Goal: Transaction & Acquisition: Purchase product/service

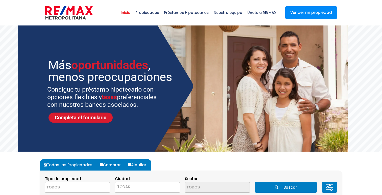
select select
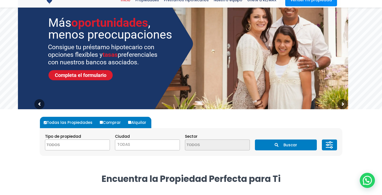
scroll to position [69, 0]
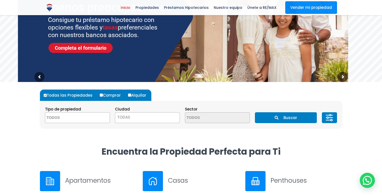
click at [130, 95] on input "Alquilar" at bounding box center [129, 95] width 3 height 3
radio input "true"
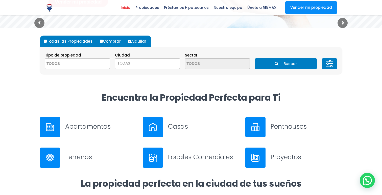
scroll to position [125, 0]
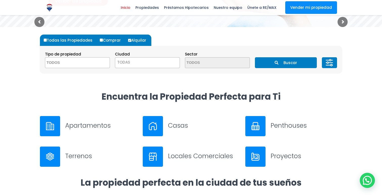
click at [92, 66] on textarea "Search" at bounding box center [69, 63] width 49 height 11
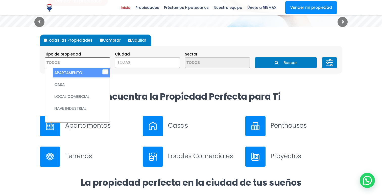
click at [81, 71] on li "APARTAMENTO" at bounding box center [81, 72] width 57 height 9
select select "apartment"
click at [130, 64] on span "TODAS" at bounding box center [147, 62] width 64 height 7
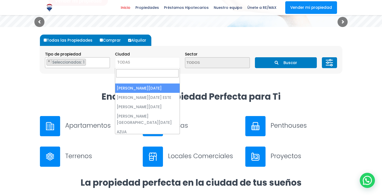
select select "1"
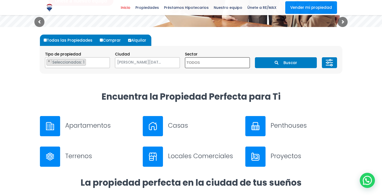
click at [201, 63] on textarea "Search" at bounding box center [209, 63] width 49 height 11
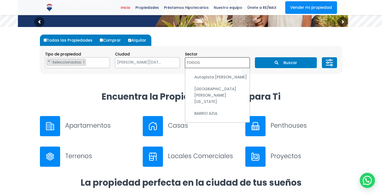
scroll to position [160, 0]
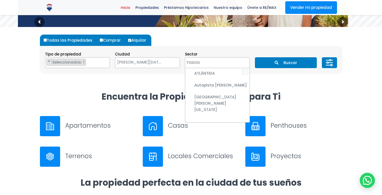
click at [203, 147] on li "BELLA VISTA" at bounding box center [221, 151] width 57 height 9
select select "150"
click at [235, 62] on ul "× Seleccionados: 1" at bounding box center [214, 63] width 58 height 11
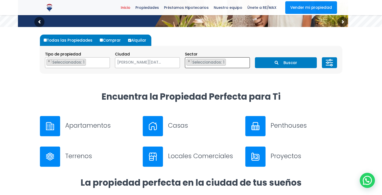
click at [235, 63] on ul "× Seleccionados: 1" at bounding box center [214, 63] width 58 height 11
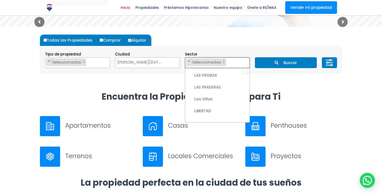
scroll to position [1698, 0]
click at [292, 62] on button "Buscar" at bounding box center [286, 62] width 62 height 11
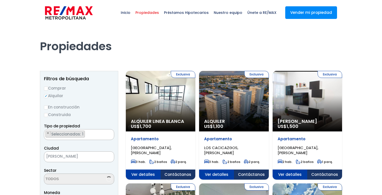
select select "DO"
select select "150"
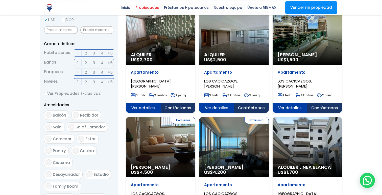
scroll to position [180, 0]
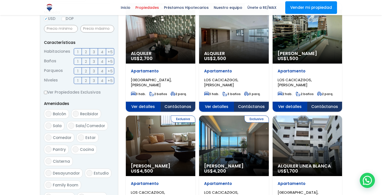
click at [50, 116] on input "Balcón" at bounding box center [48, 114] width 6 height 6
checkbox input "true"
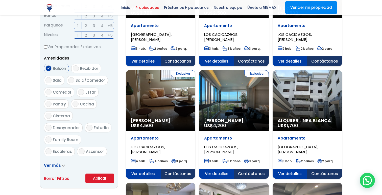
scroll to position [227, 0]
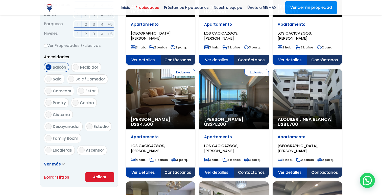
click at [54, 165] on span "Ver más" at bounding box center [52, 164] width 17 height 5
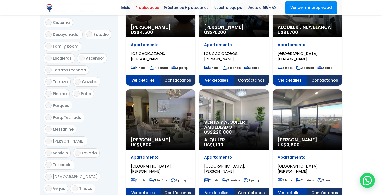
scroll to position [325, 0]
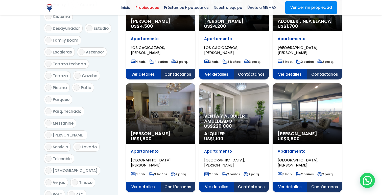
click at [49, 97] on input "Parqueo" at bounding box center [48, 100] width 6 height 6
checkbox input "true"
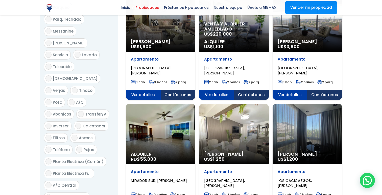
scroll to position [422, 0]
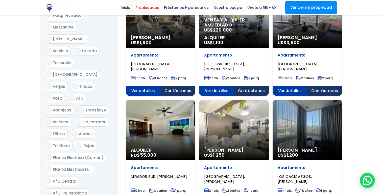
click at [49, 119] on input "Inversor" at bounding box center [48, 122] width 6 height 6
checkbox input "true"
click at [49, 167] on input "Planta Eléctrica Full" at bounding box center [48, 170] width 6 height 6
checkbox input "true"
click at [47, 119] on input "Inversor" at bounding box center [48, 122] width 6 height 6
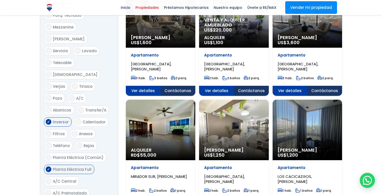
checkbox input "false"
click at [48, 167] on input "Planta Eléctrica Full" at bounding box center [48, 170] width 6 height 6
checkbox input "true"
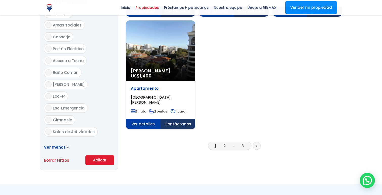
scroll to position [616, 0]
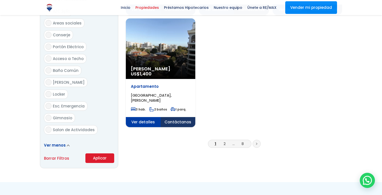
click at [97, 154] on button "Aplicar" at bounding box center [99, 159] width 29 height 10
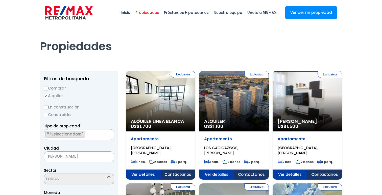
select select "DO"
select select "150"
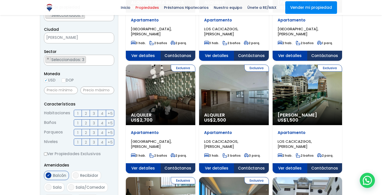
scroll to position [119, 0]
click at [78, 113] on span "1" at bounding box center [77, 113] width 1 height 6
click at [0, 0] on input "1" at bounding box center [0, 0] width 0 height 0
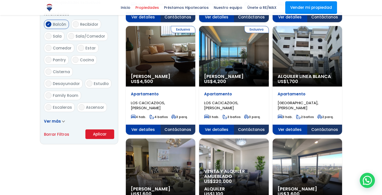
scroll to position [277, 0]
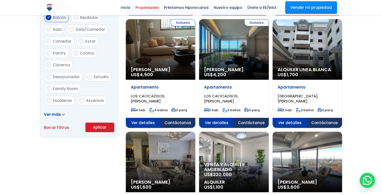
click at [99, 128] on button "Aplicar" at bounding box center [99, 128] width 29 height 10
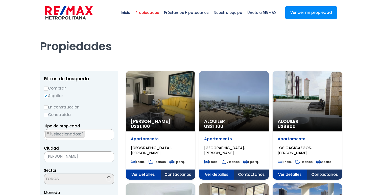
select select "DO"
select select "150"
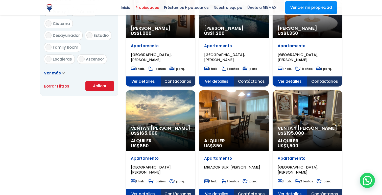
scroll to position [316, 0]
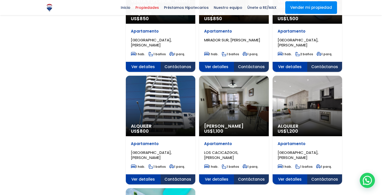
scroll to position [446, 0]
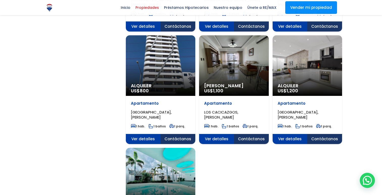
scroll to position [475, 0]
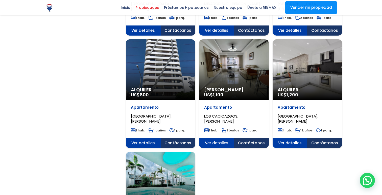
scroll to position [474, 0]
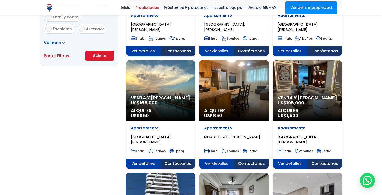
scroll to position [348, 0]
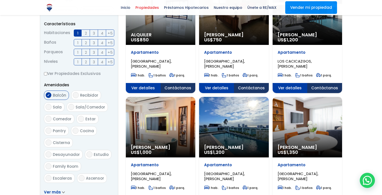
scroll to position [205, 0]
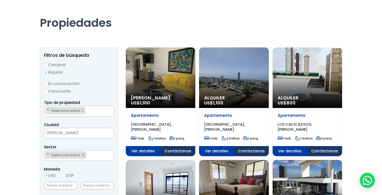
scroll to position [23, 0]
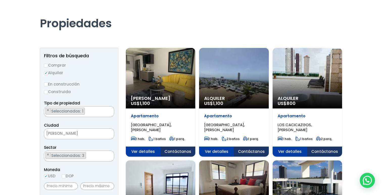
click at [195, 83] on div "Alquiler US$ 1,100" at bounding box center [160, 78] width 69 height 61
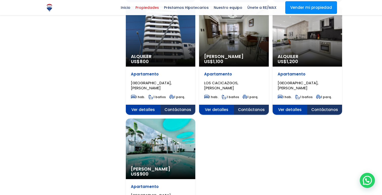
scroll to position [522, 0]
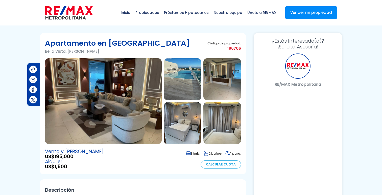
select select "DO"
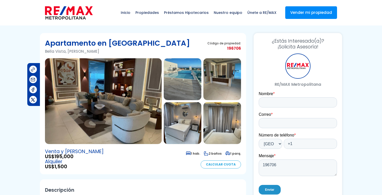
click at [182, 122] on img at bounding box center [183, 123] width 38 height 42
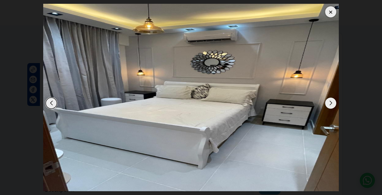
click at [331, 105] on div "Next slide" at bounding box center [330, 103] width 11 height 11
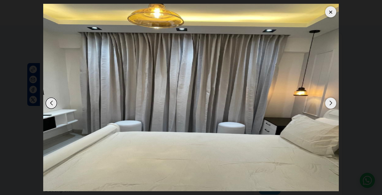
click at [331, 105] on div "Next slide" at bounding box center [330, 103] width 11 height 11
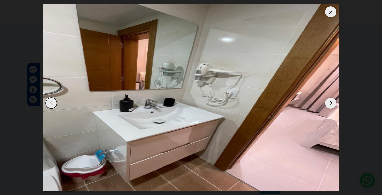
click at [331, 105] on div "Next slide" at bounding box center [330, 103] width 11 height 11
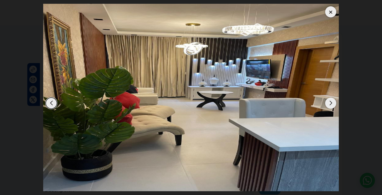
click at [331, 105] on div "Next slide" at bounding box center [330, 103] width 11 height 11
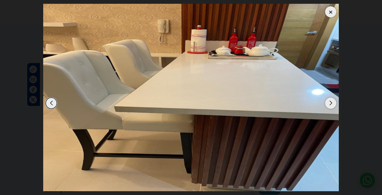
click at [331, 105] on div "Next slide" at bounding box center [330, 103] width 11 height 11
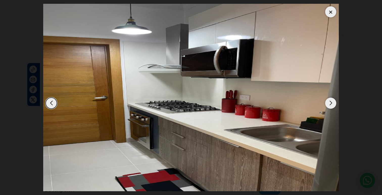
click at [331, 105] on div "Next slide" at bounding box center [330, 103] width 11 height 11
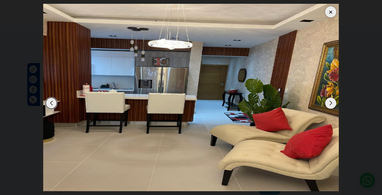
click at [331, 105] on div "Next slide" at bounding box center [330, 103] width 11 height 11
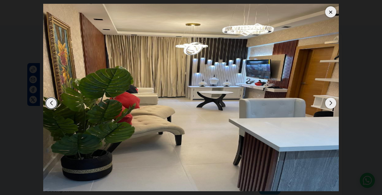
click at [331, 105] on div "Next slide" at bounding box center [330, 103] width 11 height 11
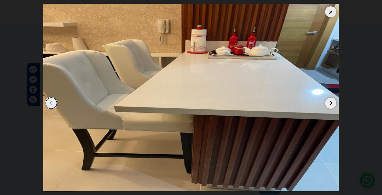
click at [331, 105] on div "Next slide" at bounding box center [330, 103] width 11 height 11
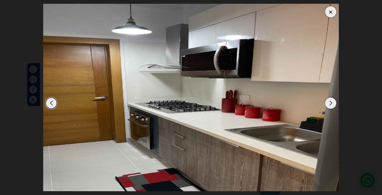
click at [330, 10] on div at bounding box center [330, 11] width 11 height 11
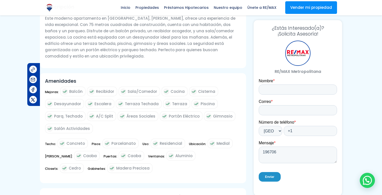
scroll to position [183, 0]
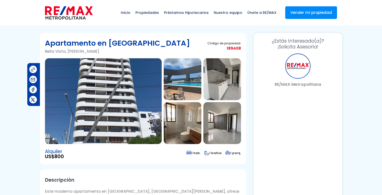
select select "DO"
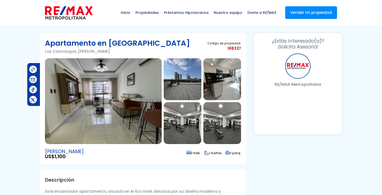
select select "DO"
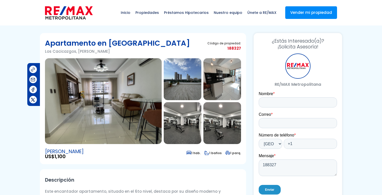
click at [130, 103] on img at bounding box center [103, 101] width 117 height 86
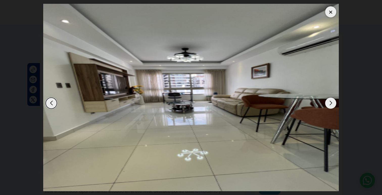
click at [330, 102] on div "Next slide" at bounding box center [330, 103] width 11 height 11
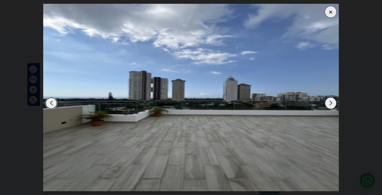
click at [330, 102] on div "Next slide" at bounding box center [330, 103] width 11 height 11
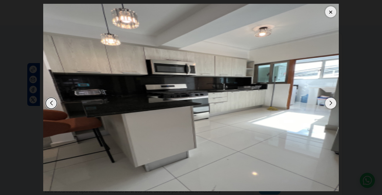
click at [330, 102] on div "Next slide" at bounding box center [330, 103] width 11 height 11
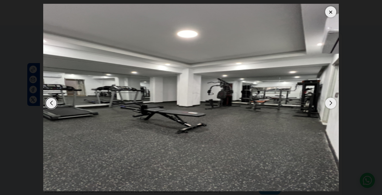
click at [330, 102] on div "Next slide" at bounding box center [330, 103] width 11 height 11
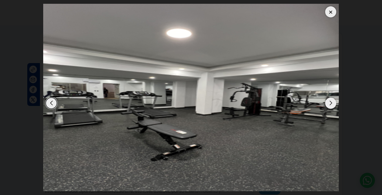
click at [330, 102] on div "Next slide" at bounding box center [330, 103] width 11 height 11
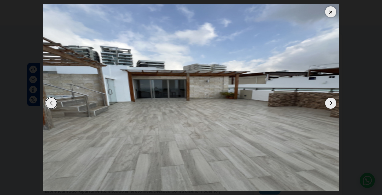
click at [330, 102] on div "Next slide" at bounding box center [330, 103] width 11 height 11
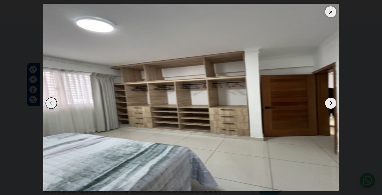
click at [330, 102] on div "Next slide" at bounding box center [330, 103] width 11 height 11
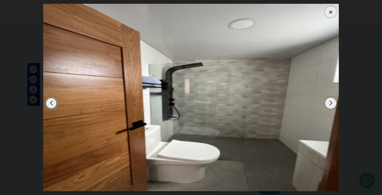
click at [330, 102] on div "Next slide" at bounding box center [330, 103] width 11 height 11
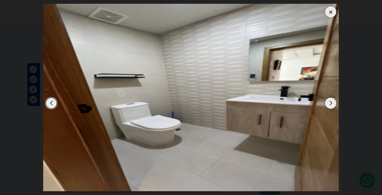
click at [330, 102] on div "Next slide" at bounding box center [330, 103] width 11 height 11
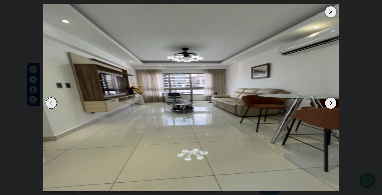
click at [328, 12] on div at bounding box center [330, 11] width 11 height 11
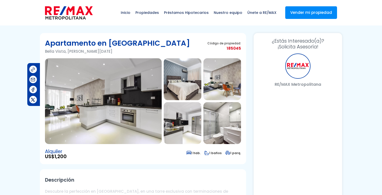
select select "DO"
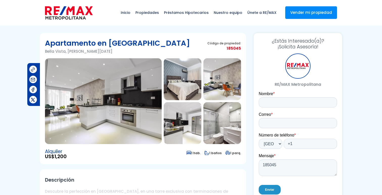
click at [146, 106] on img at bounding box center [103, 101] width 117 height 86
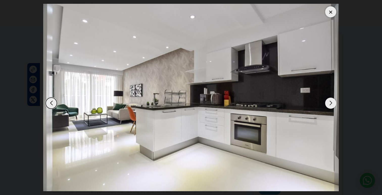
click at [331, 104] on div "Next slide" at bounding box center [330, 103] width 11 height 11
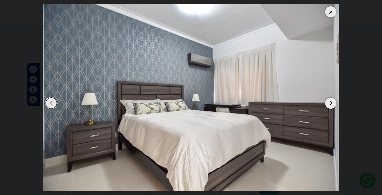
click at [331, 104] on div "Next slide" at bounding box center [330, 103] width 11 height 11
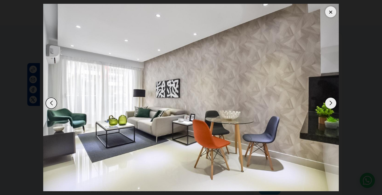
click at [331, 104] on div "Next slide" at bounding box center [330, 103] width 11 height 11
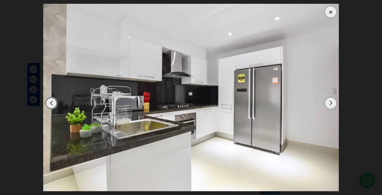
click at [331, 104] on div "Next slide" at bounding box center [330, 103] width 11 height 11
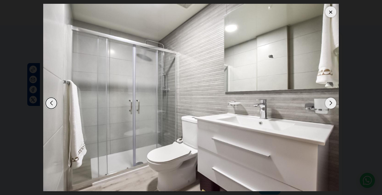
click at [331, 104] on div "Next slide" at bounding box center [330, 103] width 11 height 11
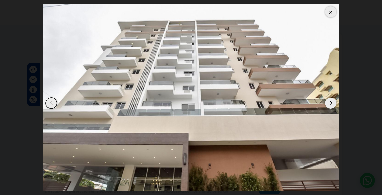
click at [331, 104] on div "Next slide" at bounding box center [330, 103] width 11 height 11
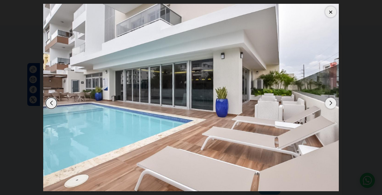
click at [331, 104] on div "Next slide" at bounding box center [330, 103] width 11 height 11
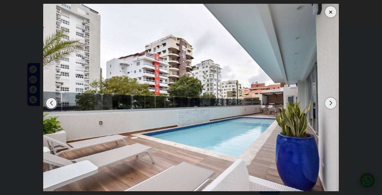
click at [331, 104] on div "Next slide" at bounding box center [330, 103] width 11 height 11
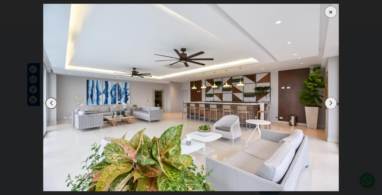
click at [331, 13] on div at bounding box center [330, 11] width 11 height 11
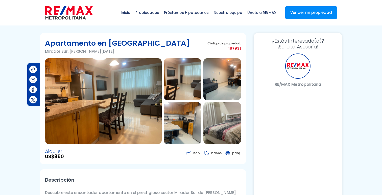
select select "DO"
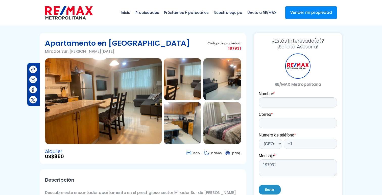
click at [113, 93] on img at bounding box center [103, 101] width 117 height 86
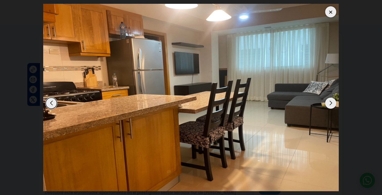
click at [331, 104] on div "Next slide" at bounding box center [330, 103] width 11 height 11
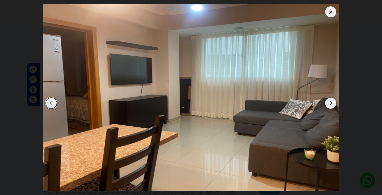
click at [331, 104] on div "Next slide" at bounding box center [330, 103] width 11 height 11
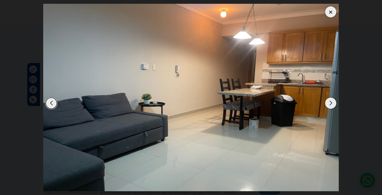
click at [331, 104] on div "Next slide" at bounding box center [330, 103] width 11 height 11
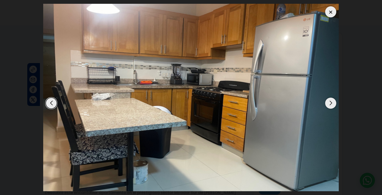
click at [331, 104] on div "Next slide" at bounding box center [330, 103] width 11 height 11
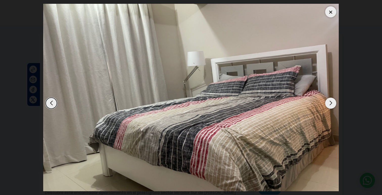
click at [331, 104] on div "Next slide" at bounding box center [330, 103] width 11 height 11
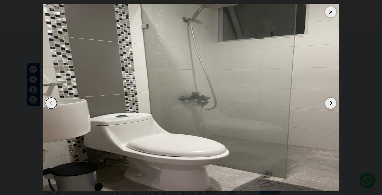
click at [331, 104] on div "Next slide" at bounding box center [330, 103] width 11 height 11
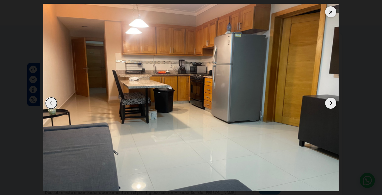
click at [331, 104] on div "Next slide" at bounding box center [330, 103] width 11 height 11
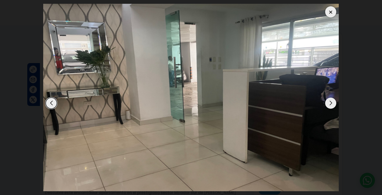
click at [331, 103] on div "Next slide" at bounding box center [330, 103] width 11 height 11
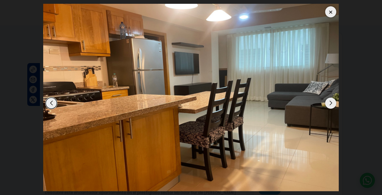
click at [331, 103] on div "Next slide" at bounding box center [330, 103] width 11 height 11
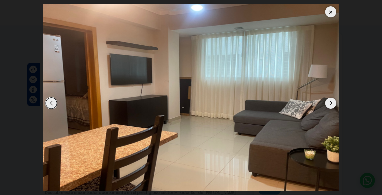
click at [333, 14] on div at bounding box center [330, 11] width 11 height 11
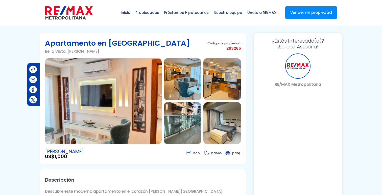
select select "DO"
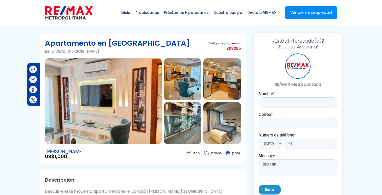
click at [109, 97] on img at bounding box center [103, 101] width 117 height 86
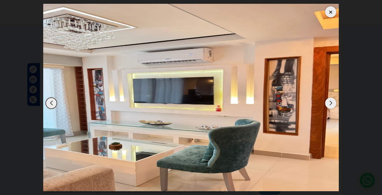
click at [329, 103] on div "Next slide" at bounding box center [330, 103] width 11 height 11
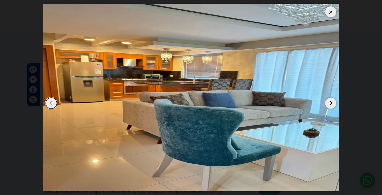
click at [329, 103] on div "Next slide" at bounding box center [330, 103] width 11 height 11
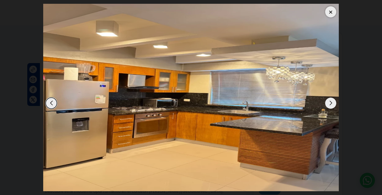
click at [329, 103] on div "Next slide" at bounding box center [330, 103] width 11 height 11
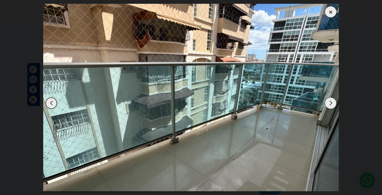
click at [329, 103] on div "Next slide" at bounding box center [330, 103] width 11 height 11
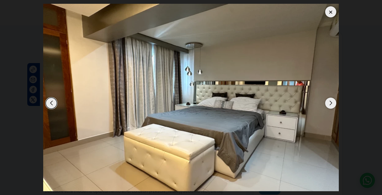
click at [329, 103] on div "Next slide" at bounding box center [330, 103] width 11 height 11
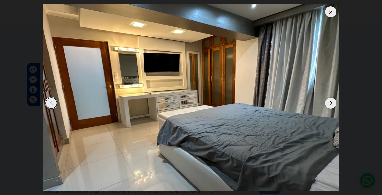
click at [329, 103] on div "Next slide" at bounding box center [330, 103] width 11 height 11
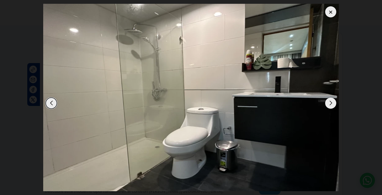
click at [329, 103] on div "Next slide" at bounding box center [330, 103] width 11 height 11
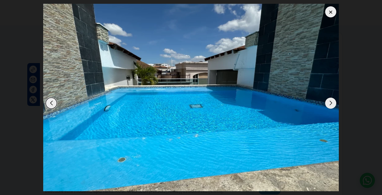
click at [331, 14] on div at bounding box center [330, 11] width 11 height 11
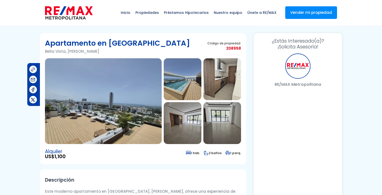
select select "DO"
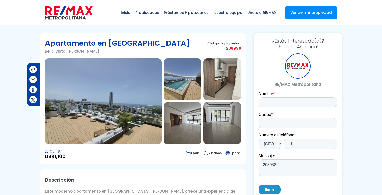
click at [114, 110] on img at bounding box center [103, 101] width 117 height 86
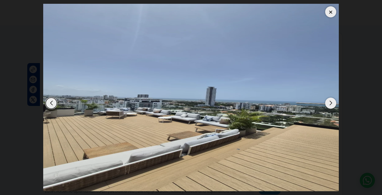
click at [329, 103] on div "Next slide" at bounding box center [330, 103] width 11 height 11
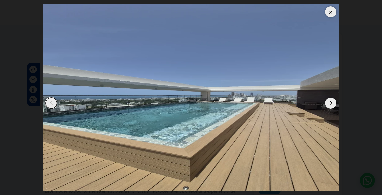
click at [330, 103] on div "Next slide" at bounding box center [330, 103] width 11 height 11
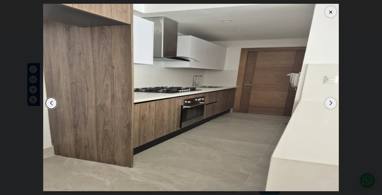
click at [330, 103] on div "Next slide" at bounding box center [330, 103] width 11 height 11
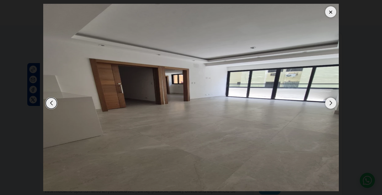
click at [330, 103] on div "Next slide" at bounding box center [330, 103] width 11 height 11
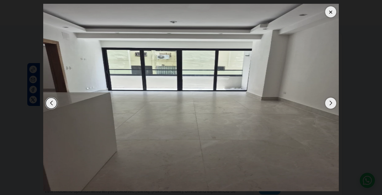
click at [330, 103] on div "Next slide" at bounding box center [330, 103] width 11 height 11
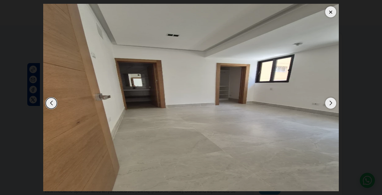
click at [330, 103] on div "Next slide" at bounding box center [330, 103] width 11 height 11
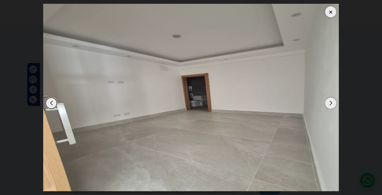
click at [331, 13] on div at bounding box center [330, 11] width 11 height 11
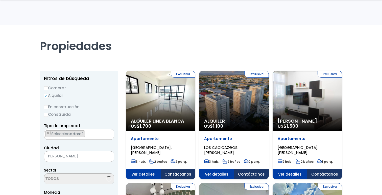
scroll to position [277, 0]
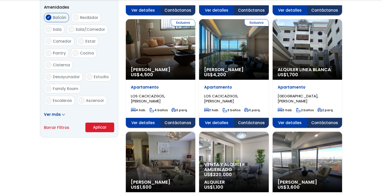
select select "DO"
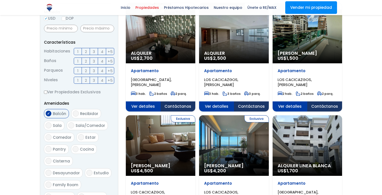
scroll to position [1023, 0]
select select "150"
